Goal: Task Accomplishment & Management: Complete application form

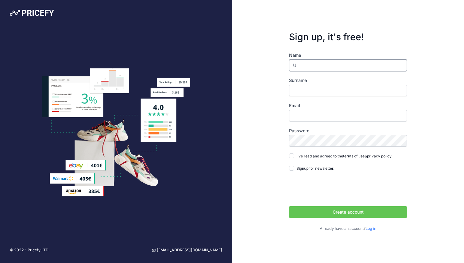
type input "Usama"
type input "Muhammad"
click at [308, 117] on input "Email" at bounding box center [348, 116] width 118 height 12
type input "[EMAIL_ADDRESS][DOMAIN_NAME]"
click at [293, 156] on input "I've read and agreed to the terms of use & privacy policy" at bounding box center [291, 155] width 5 height 5
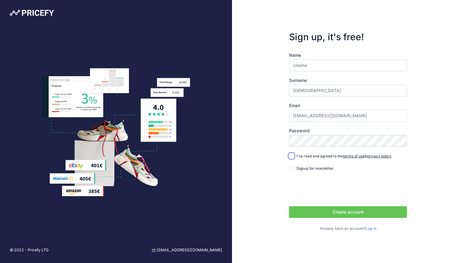
checkbox input "true"
click at [348, 214] on button "Create account" at bounding box center [348, 212] width 118 height 12
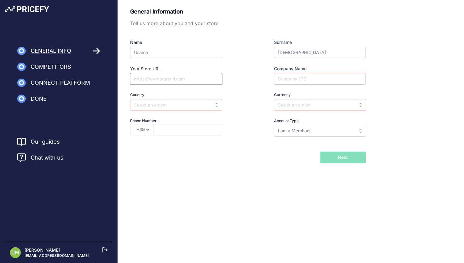
click at [168, 77] on input "Your Store URL" at bounding box center [176, 79] width 92 height 12
paste input "https://umklogix.com.au/"
type input "https://umklogix.com.au/"
click at [306, 79] on input "Company Name" at bounding box center [320, 79] width 92 height 12
type input "UMKLOGIX"
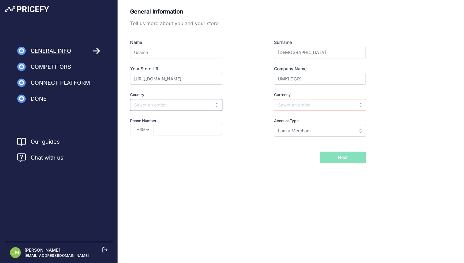
click at [194, 102] on input "text" at bounding box center [176, 105] width 92 height 12
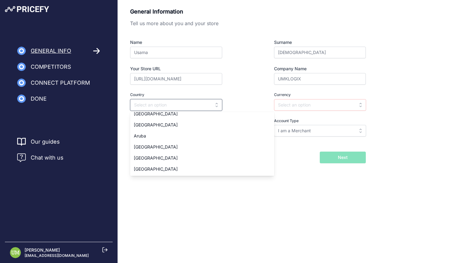
scroll to position [126, 0]
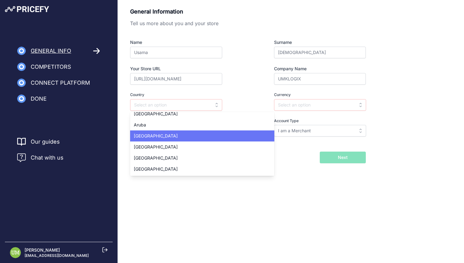
click at [162, 137] on div "Australia" at bounding box center [202, 135] width 144 height 11
type input "Australia"
type input "AUD"
select select "61"
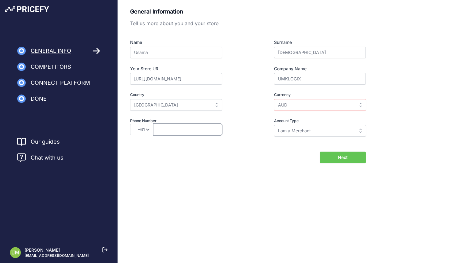
click at [171, 131] on input "text" at bounding box center [187, 130] width 69 height 12
click at [281, 133] on input "I am a Merchant" at bounding box center [320, 131] width 92 height 12
click at [246, 132] on div "Name Usama Surname Muhammad Your Store URL https://umklogix.com.au/ Company Nam…" at bounding box center [248, 87] width 236 height 97
type input "I am a Merchant"
click at [185, 131] on input "text" at bounding box center [187, 130] width 69 height 12
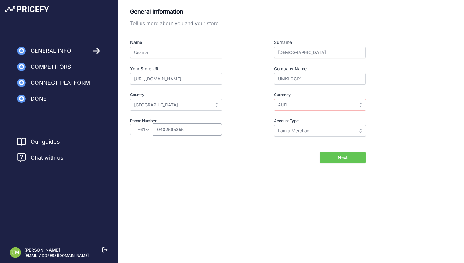
click at [162, 130] on input "0402595355" at bounding box center [187, 130] width 69 height 12
type input "402595355"
click at [176, 142] on div "General Information Tell us more about you and your store Name Usama Surname Mu…" at bounding box center [248, 76] width 236 height 138
click at [360, 157] on button "Next" at bounding box center [343, 158] width 46 height 12
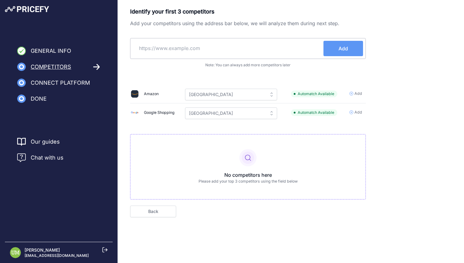
click at [216, 48] on input "text" at bounding box center [228, 48] width 191 height 15
paste input "https://www.umart.com.au/"
type input "https://www.umart.com.au/"
click at [339, 51] on span "Add" at bounding box center [343, 48] width 10 height 7
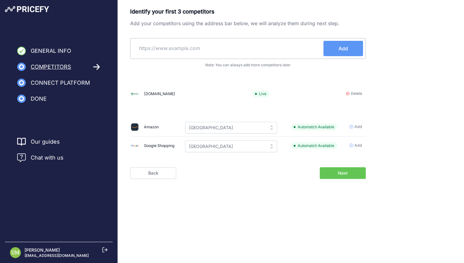
click at [176, 56] on div "Add" at bounding box center [248, 48] width 236 height 21
click at [172, 51] on input "text" at bounding box center [228, 48] width 191 height 15
paste input "https://www.mwave.com.au/"
type input "https://www.mwave.com.au/"
click at [336, 54] on button "Add" at bounding box center [343, 48] width 40 height 15
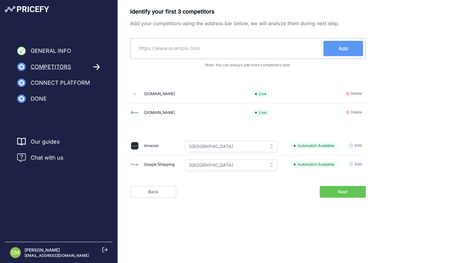
click at [185, 48] on input "text" at bounding box center [228, 48] width 191 height 15
paste input "https://www.scorptec.com.au/"
type input "https://www.scorptec.com.au/"
click at [347, 51] on span "Add" at bounding box center [343, 48] width 10 height 7
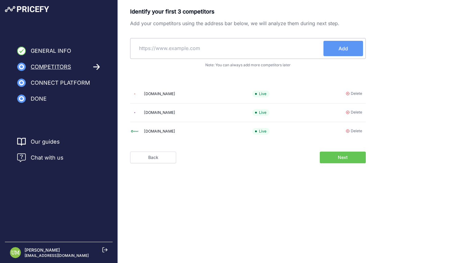
click at [159, 48] on input "text" at bounding box center [228, 48] width 191 height 15
paste input "https://www.pccasegear.com/"
type input "https://www.pccasegear.com"
click at [333, 53] on button "Add" at bounding box center [343, 48] width 40 height 15
click at [348, 161] on button "Next" at bounding box center [343, 158] width 46 height 12
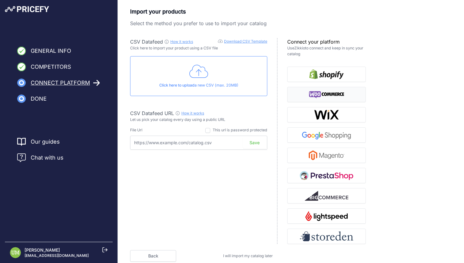
click at [323, 95] on img "button" at bounding box center [326, 95] width 35 height 10
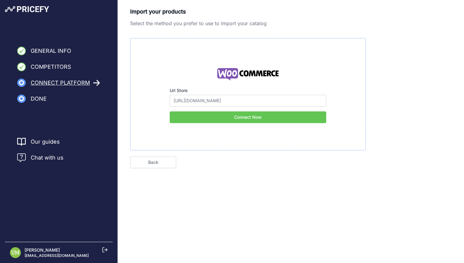
click at [243, 117] on button "Connect Now" at bounding box center [248, 117] width 156 height 12
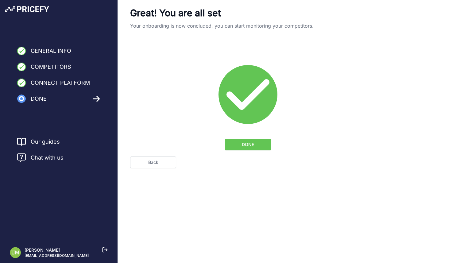
click at [254, 143] on button "DONE" at bounding box center [248, 145] width 46 height 12
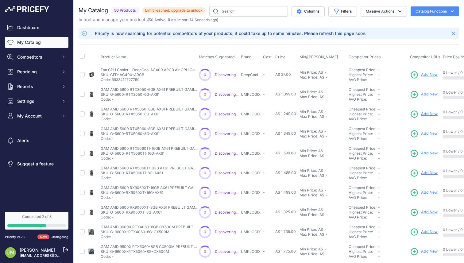
click at [123, 11] on span "50 Products" at bounding box center [124, 10] width 29 height 7
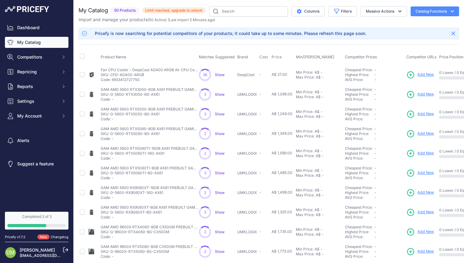
click at [218, 74] on span "Show" at bounding box center [220, 74] width 10 height 5
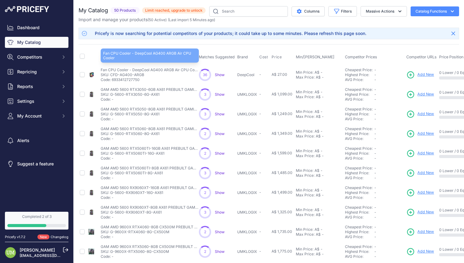
drag, startPoint x: 133, startPoint y: 70, endPoint x: 188, endPoint y: 71, distance: 55.2
click at [188, 71] on p "Fan CPU Cooler - DeepCool AG400 ARGB Air CPU Cooler" at bounding box center [150, 69] width 98 height 5
copy p "DeepCool AG400 ARGB Air CPU"
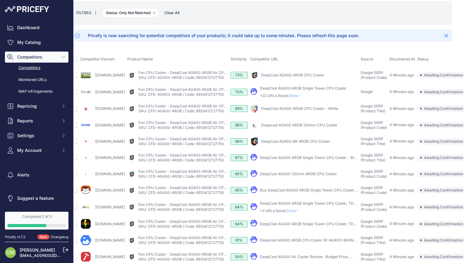
scroll to position [27, 0]
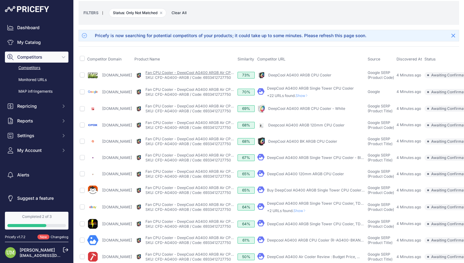
click at [188, 72] on link "Fan CPU Cooler - DeepCool AG400 ARGB Air CPU Cooler" at bounding box center [195, 72] width 101 height 5
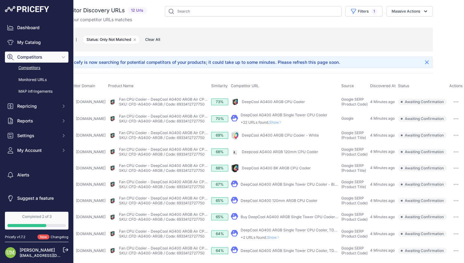
scroll to position [0, 39]
click at [456, 102] on button "button" at bounding box center [456, 102] width 12 height 9
click at [287, 80] on th "Competitor URL" at bounding box center [284, 85] width 110 height 15
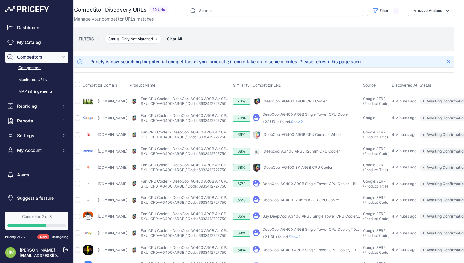
scroll to position [1, 0]
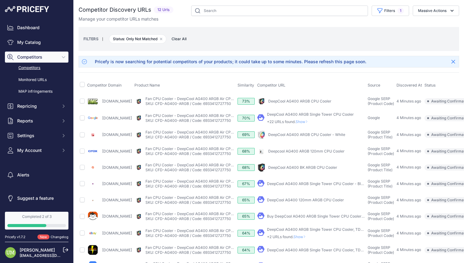
click at [123, 100] on link "Digitalmatrixcomputers.com.au" at bounding box center [117, 101] width 30 height 5
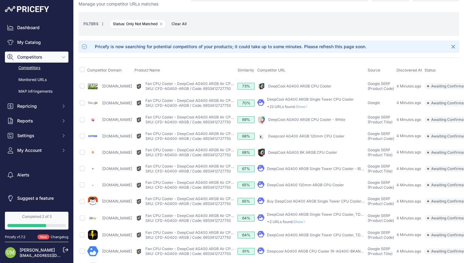
scroll to position [16, 39]
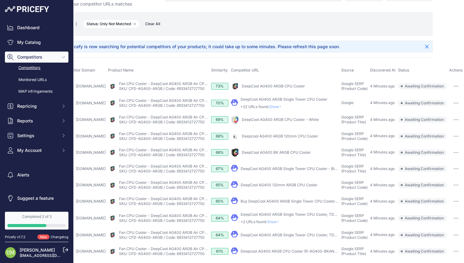
click at [457, 119] on button "button" at bounding box center [456, 119] width 12 height 9
click at [430, 130] on button "Confirm match" at bounding box center [437, 133] width 50 height 10
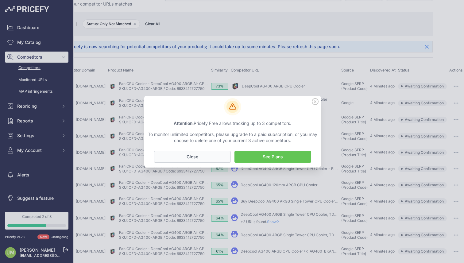
click at [202, 158] on button "No Close" at bounding box center [192, 157] width 77 height 12
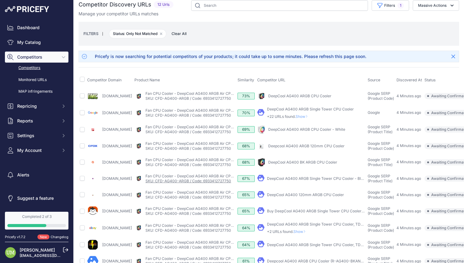
scroll to position [0, 0]
